Goal: Find specific page/section: Find specific page/section

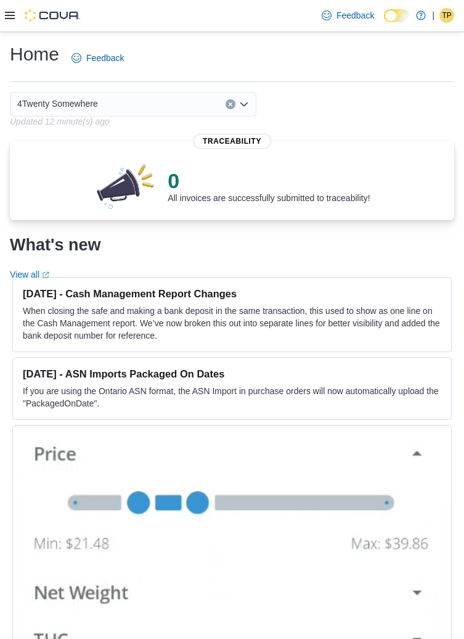
click at [12, 19] on icon at bounding box center [10, 15] width 10 height 7
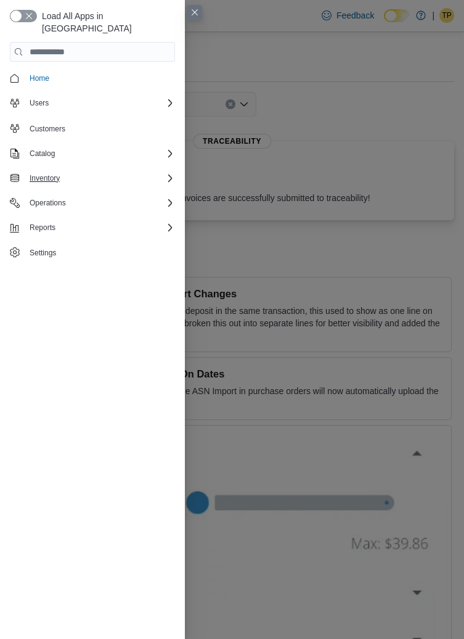
click at [96, 171] on div "Inventory" at bounding box center [100, 178] width 150 height 15
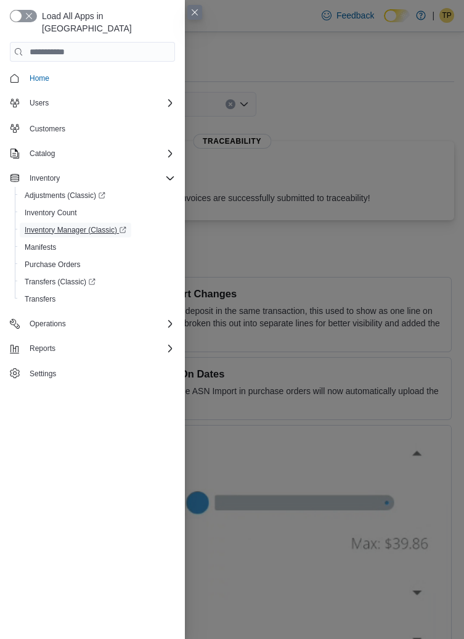
click at [105, 223] on span "Inventory Manager (Classic)" at bounding box center [76, 230] width 102 height 15
